Goal: Task Accomplishment & Management: Manage account settings

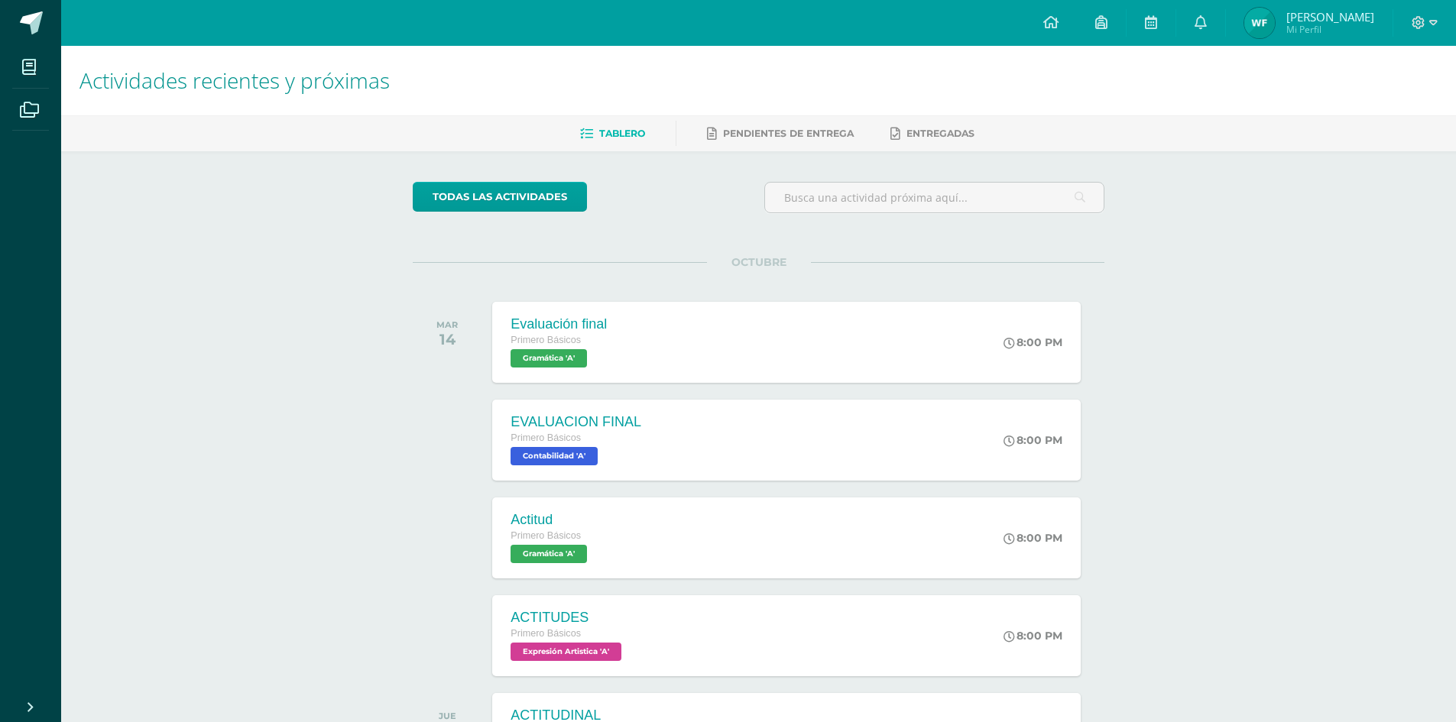
scroll to position [139, 0]
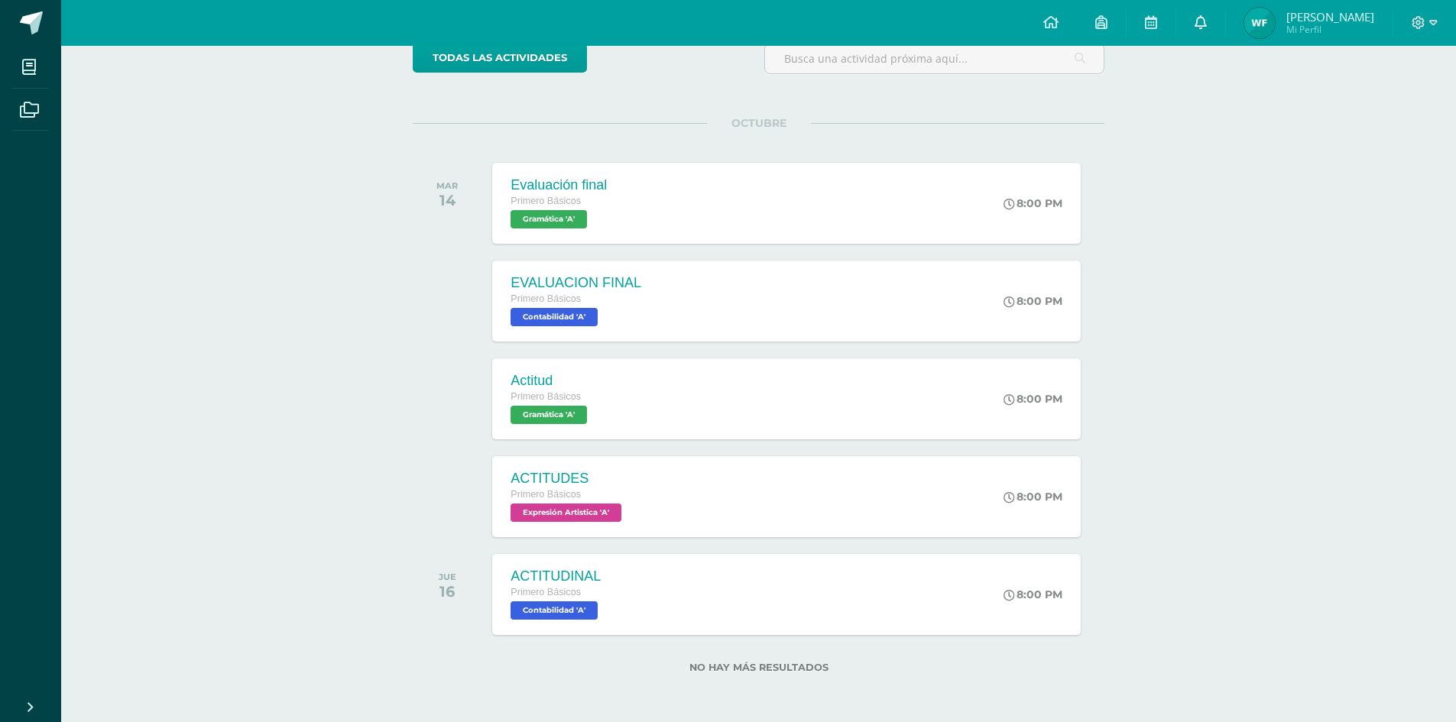
click at [1196, 21] on icon at bounding box center [1200, 22] width 12 height 14
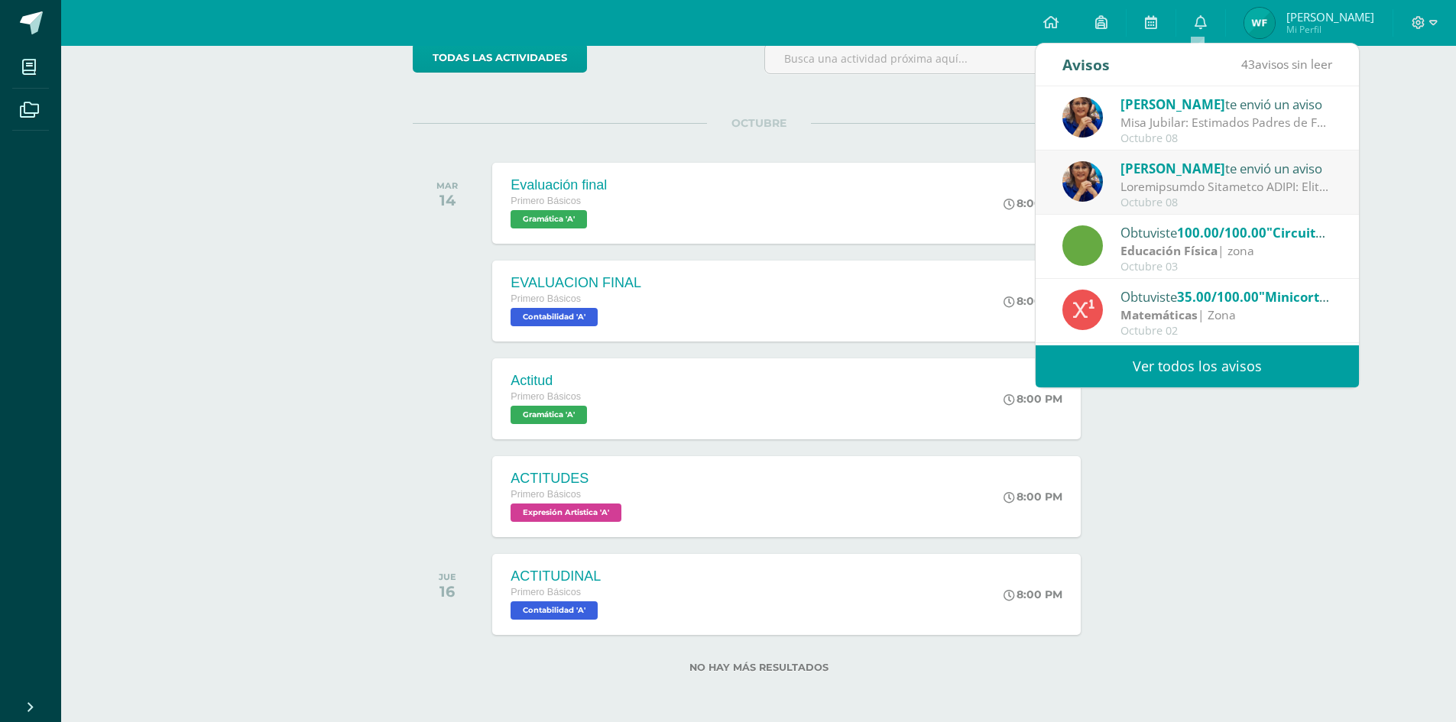
click at [1355, 12] on span "Waleska Lucía Natividad" at bounding box center [1330, 16] width 88 height 15
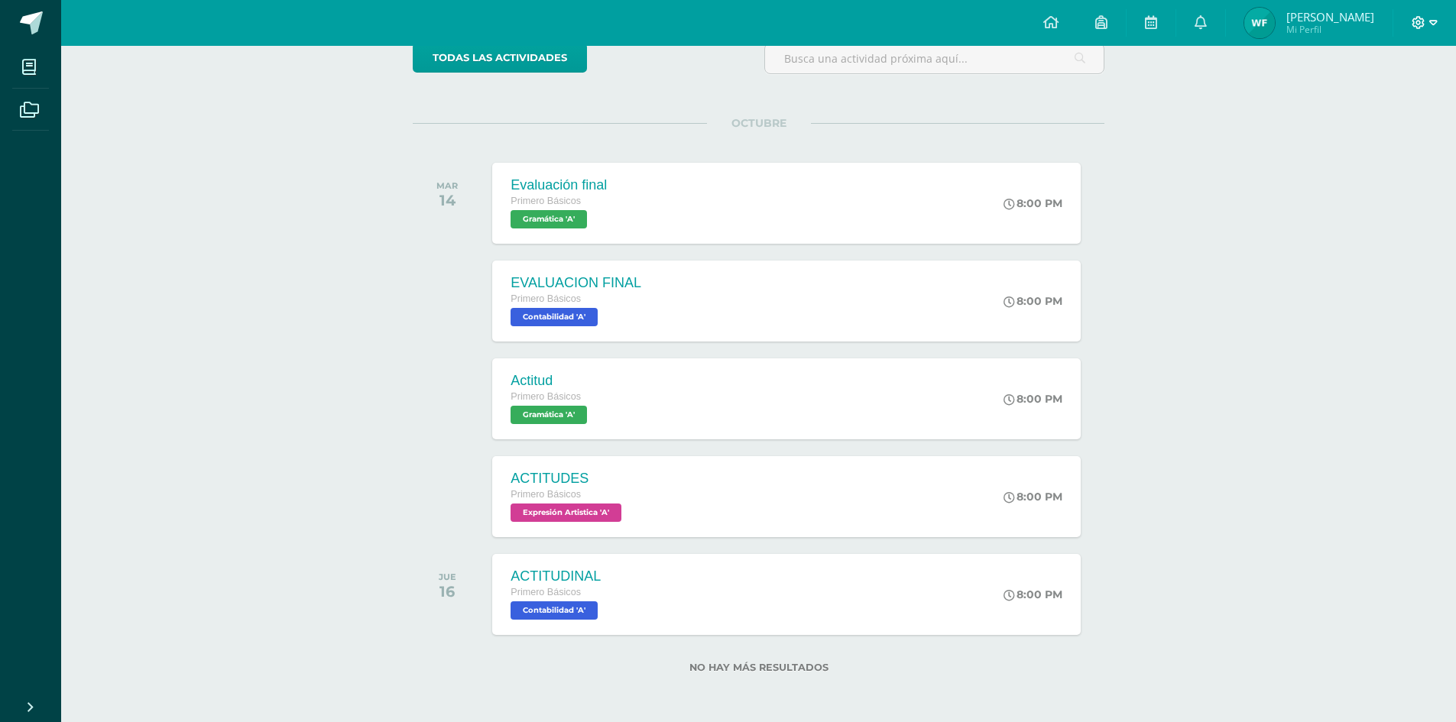
click at [1432, 19] on icon at bounding box center [1433, 23] width 8 height 14
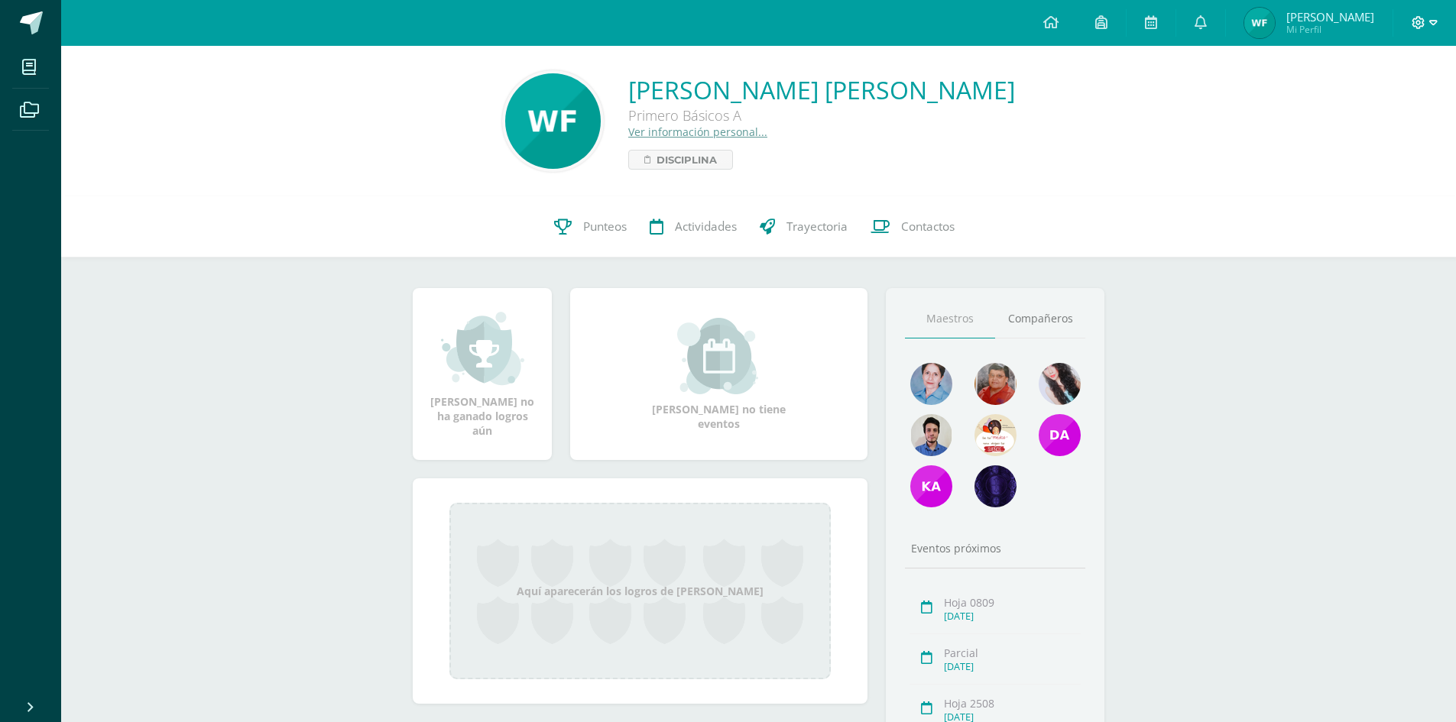
click at [1433, 16] on icon at bounding box center [1433, 23] width 8 height 14
click at [1349, 107] on link "Cerrar sesión" at bounding box center [1376, 104] width 121 height 22
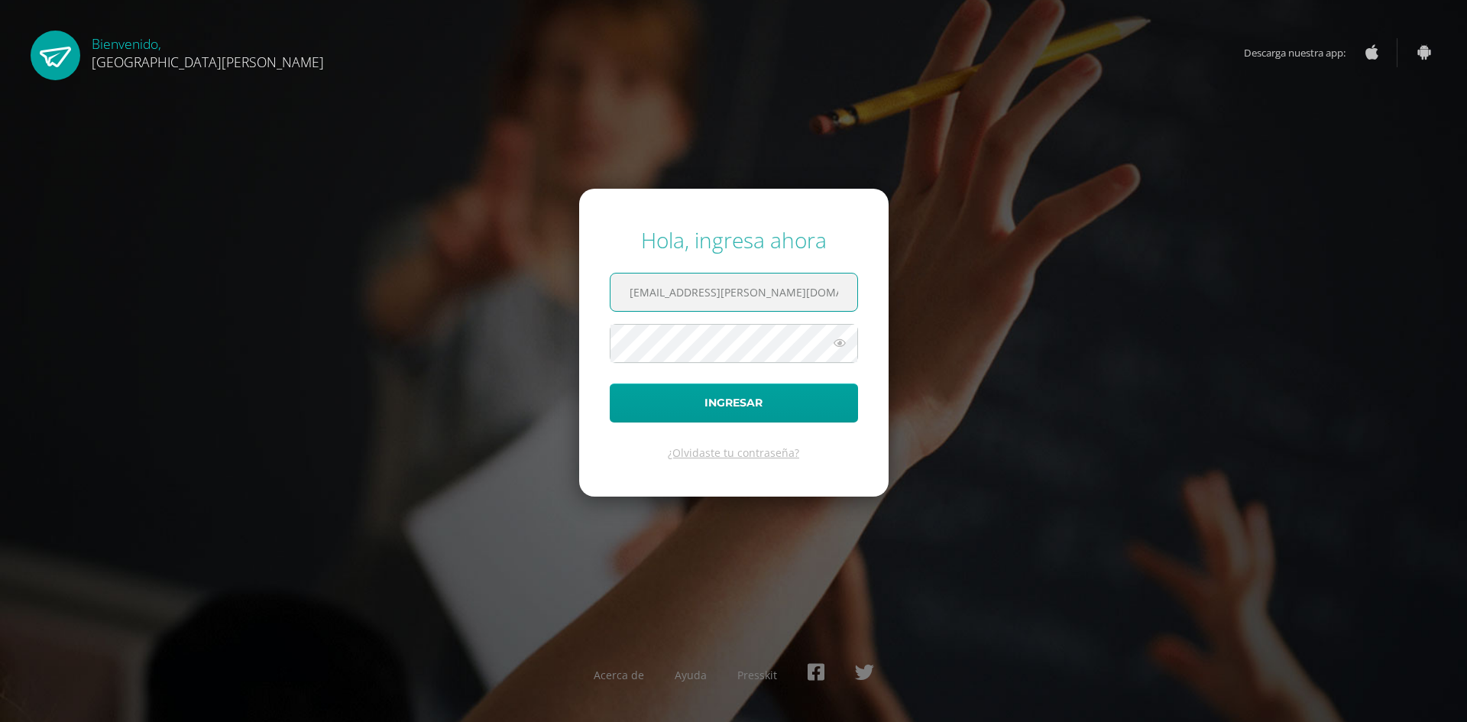
click at [790, 289] on input "[EMAIL_ADDRESS][PERSON_NAME][DOMAIN_NAME]" at bounding box center [734, 292] width 247 height 37
type input "[PERSON_NAME][EMAIL_ADDRESS][PERSON_NAME][DOMAIN_NAME]"
click at [757, 395] on button "Ingresar" at bounding box center [734, 403] width 248 height 39
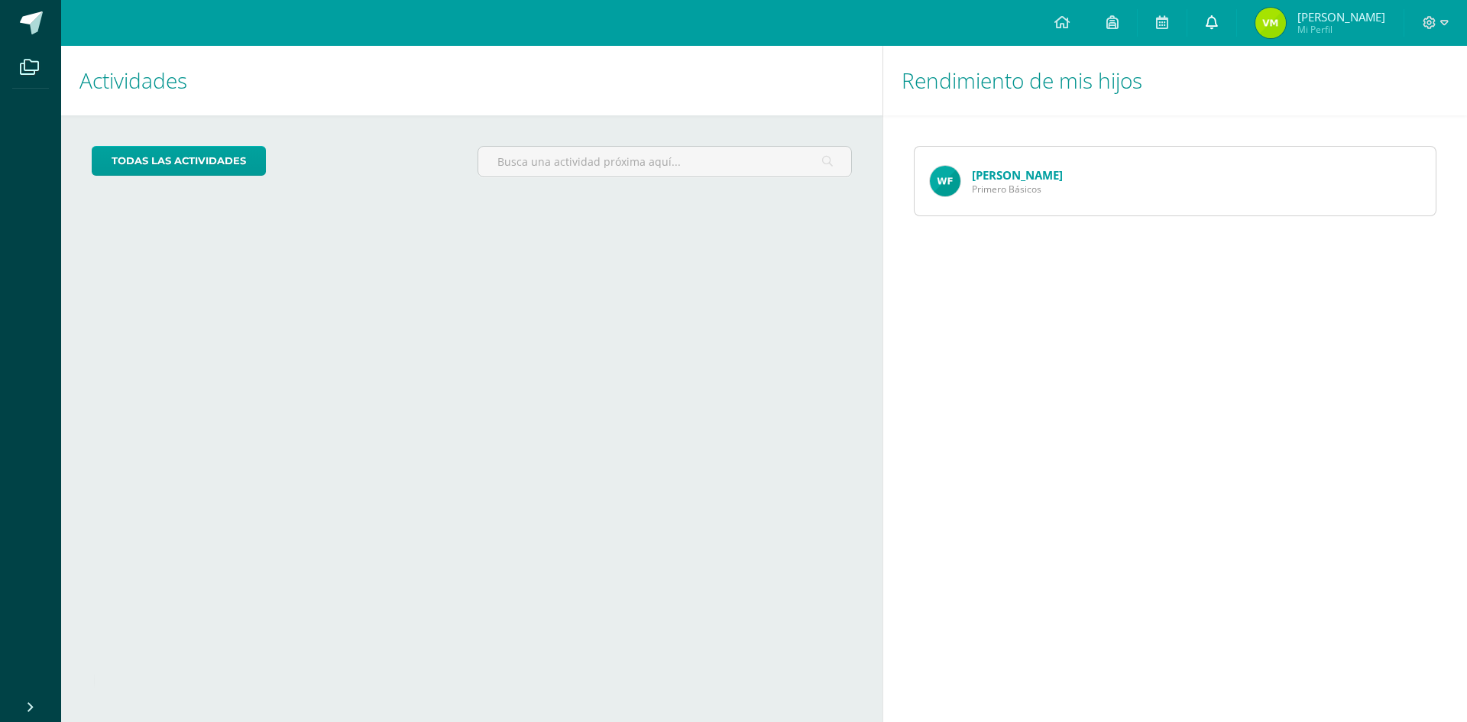
click at [1208, 28] on icon at bounding box center [1212, 22] width 12 height 14
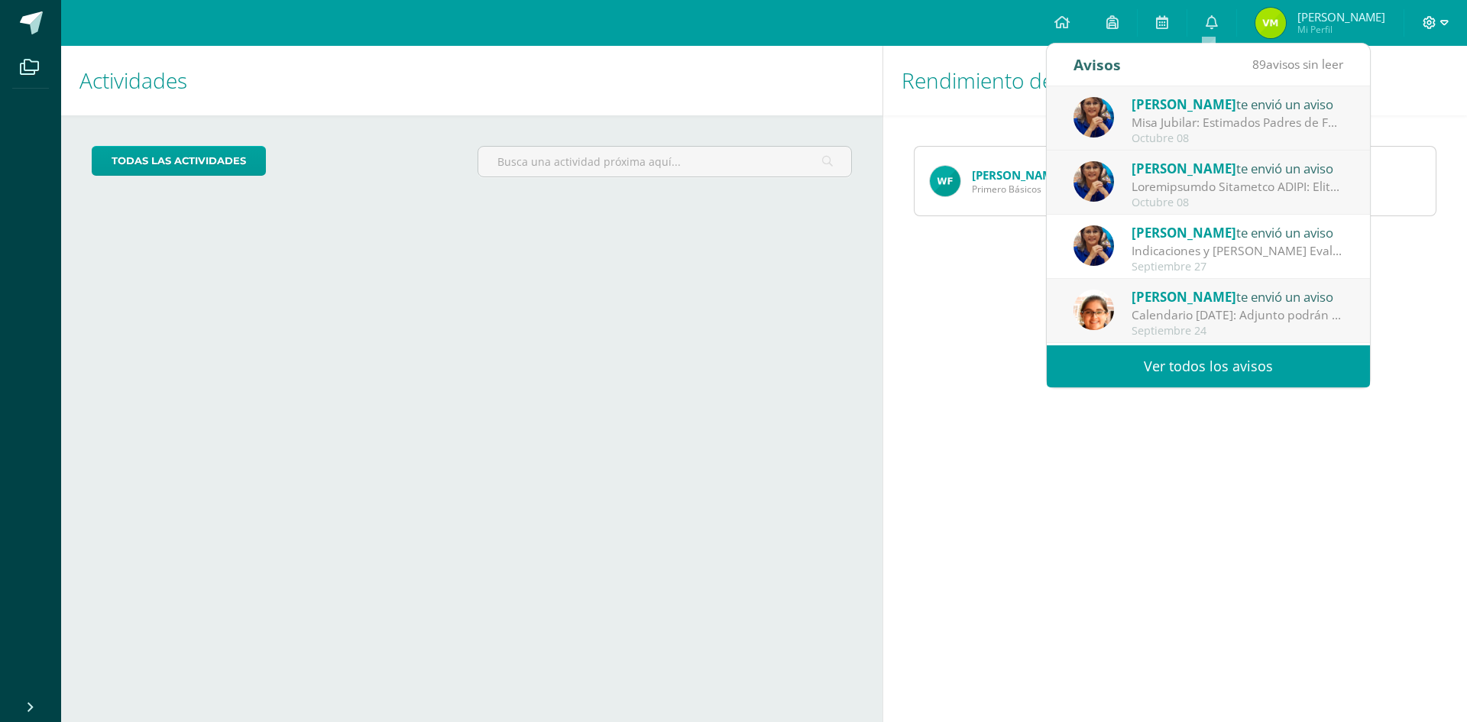
click at [1447, 18] on icon at bounding box center [1445, 23] width 8 height 14
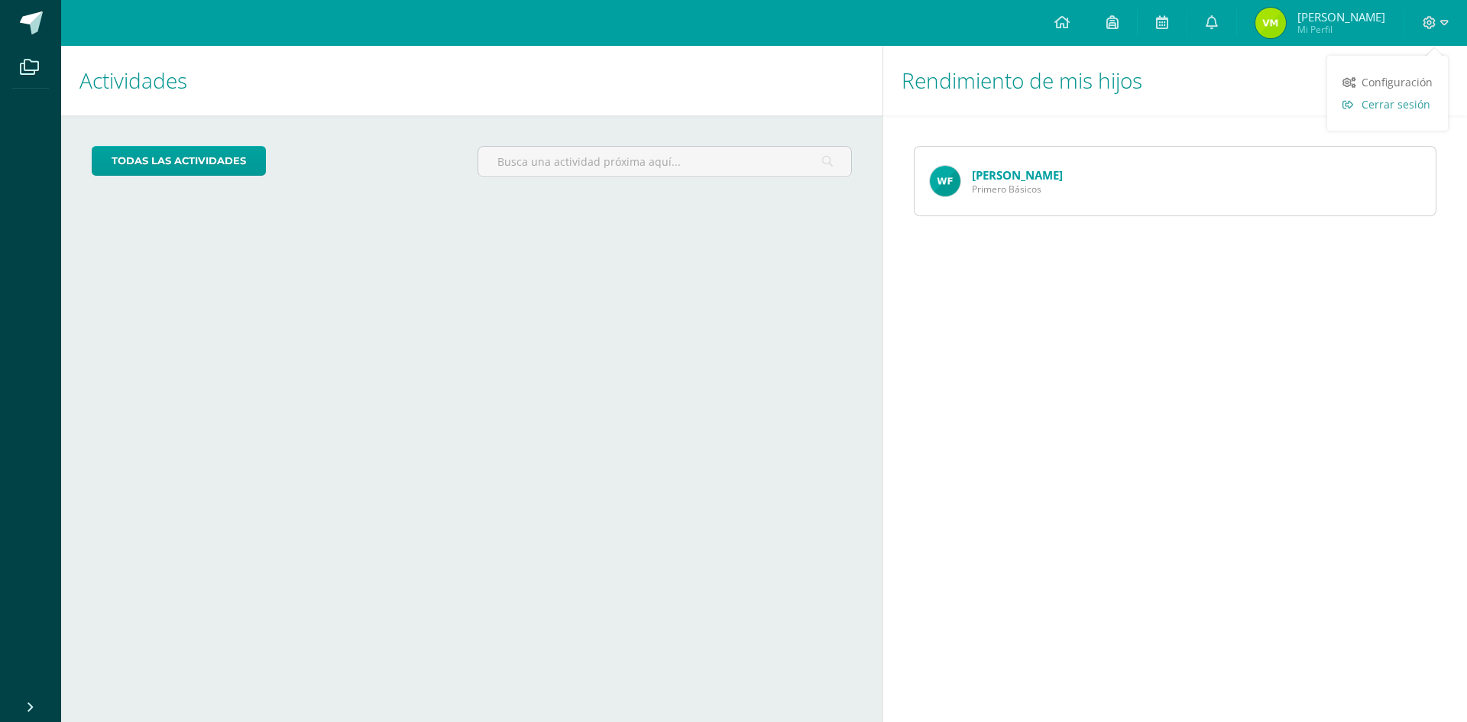
click at [1389, 99] on span "Cerrar sesión" at bounding box center [1396, 104] width 69 height 15
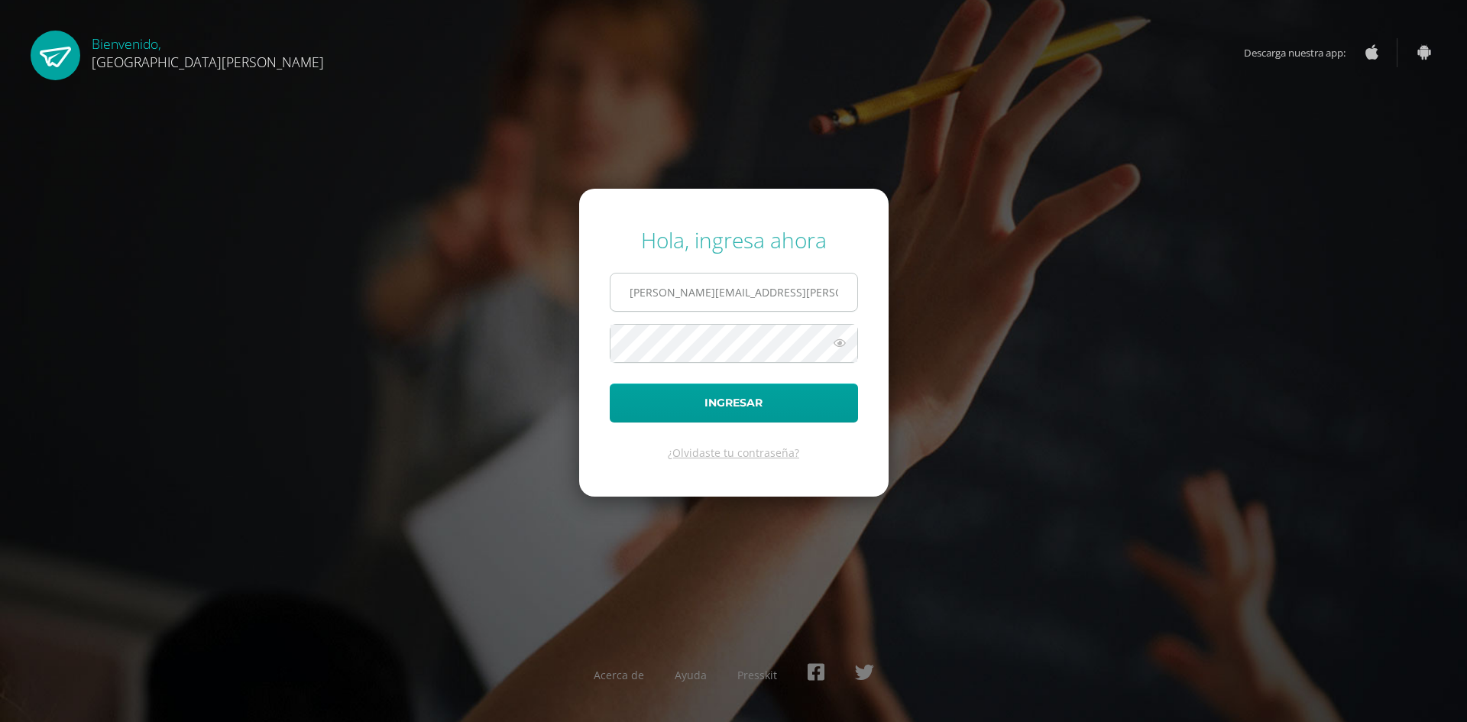
click at [776, 281] on input "[PERSON_NAME][EMAIL_ADDRESS][PERSON_NAME][DOMAIN_NAME]" at bounding box center [734, 292] width 247 height 37
type input "[EMAIL_ADDRESS][PERSON_NAME][DOMAIN_NAME]"
click at [743, 407] on button "Ingresar" at bounding box center [734, 403] width 248 height 39
